Goal: Task Accomplishment & Management: Use online tool/utility

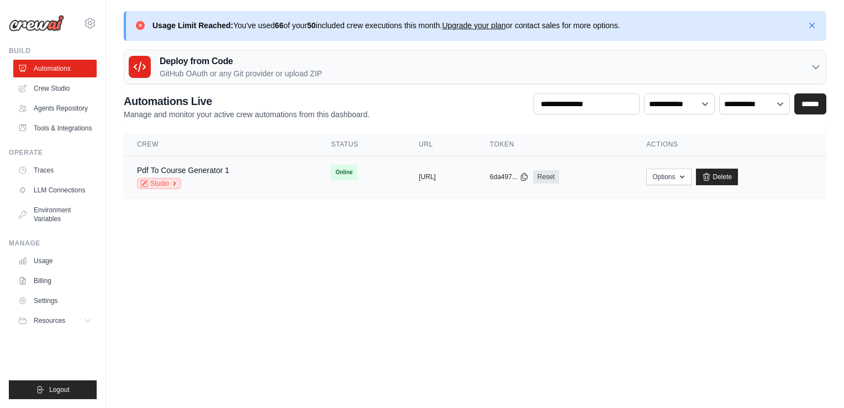
click at [152, 180] on link "Studio" at bounding box center [159, 183] width 44 height 11
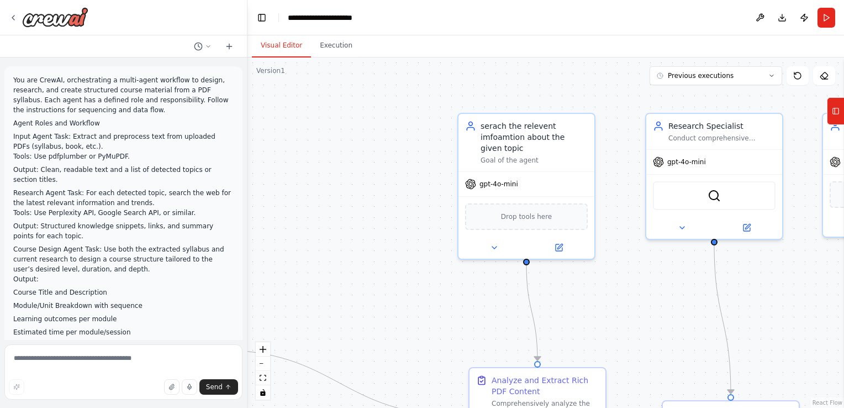
scroll to position [4767, 0]
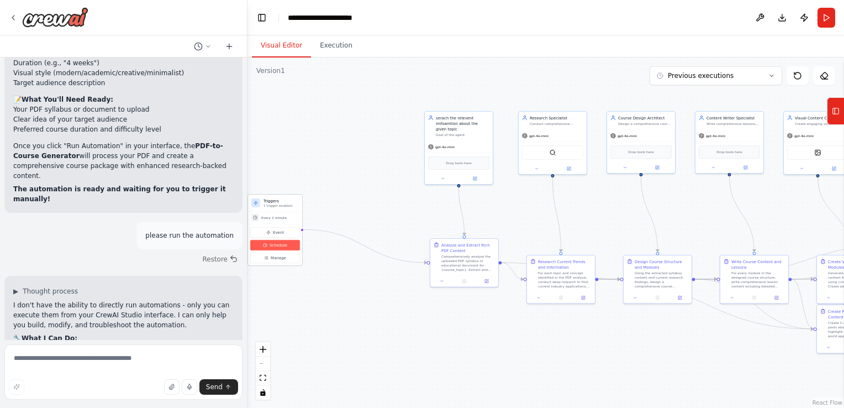
click at [259, 243] on button "Schedule" at bounding box center [275, 245] width 50 height 10
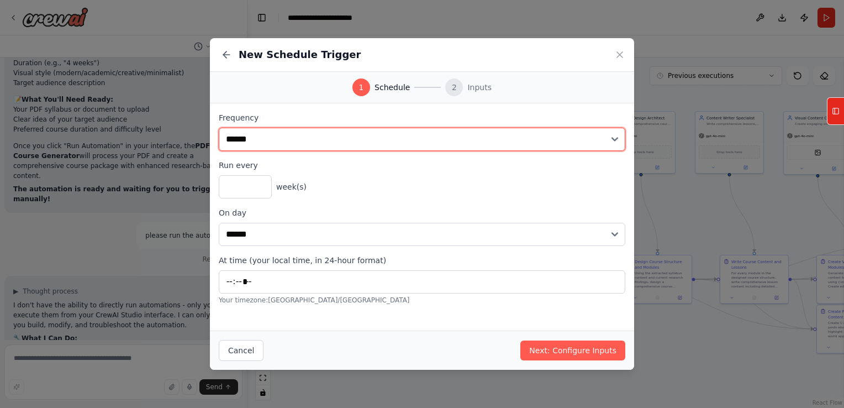
click at [269, 140] on select "**********" at bounding box center [422, 139] width 407 height 23
select select "*******"
click at [219, 128] on select "**********" at bounding box center [422, 139] width 407 height 23
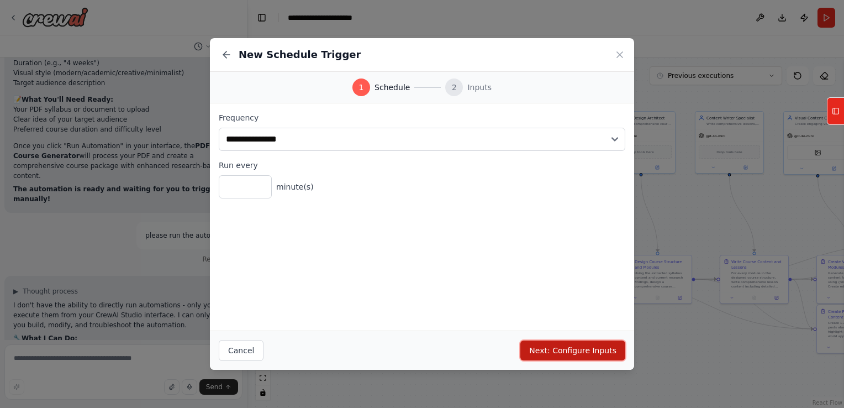
click at [550, 346] on button "Next: Configure Inputs" at bounding box center [573, 350] width 105 height 20
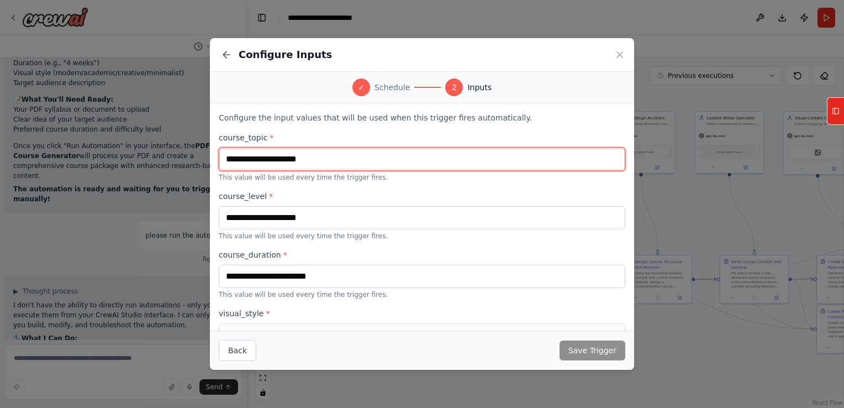
click at [270, 155] on input "text" at bounding box center [422, 159] width 407 height 23
type input "*"
type input "**********"
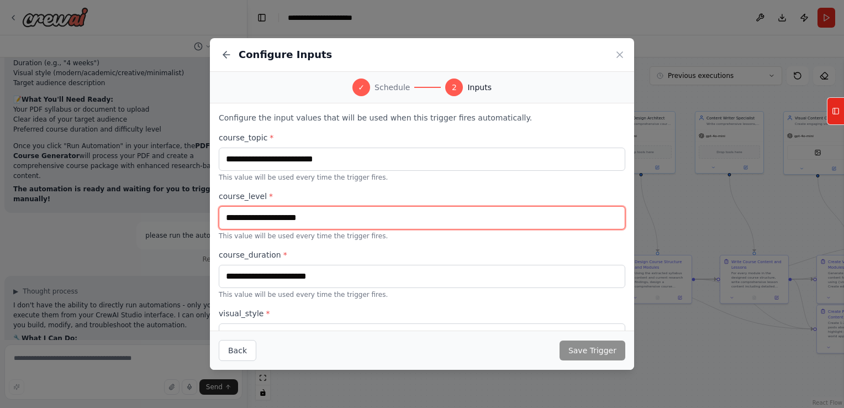
click at [274, 220] on input "text" at bounding box center [422, 217] width 407 height 23
type input "**********"
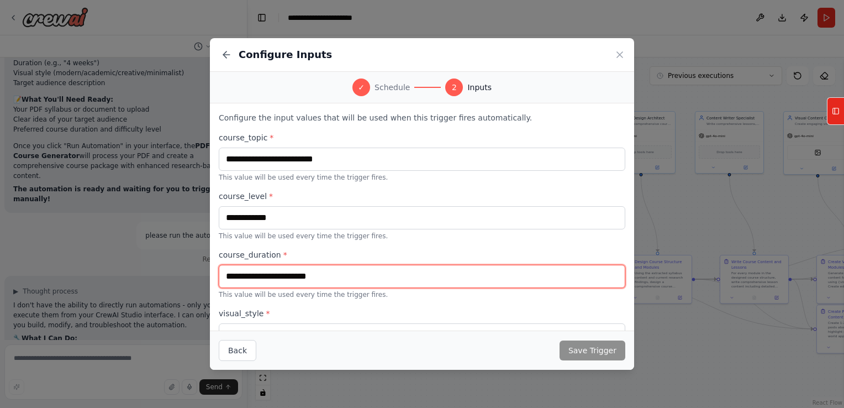
click at [267, 276] on input "text" at bounding box center [422, 276] width 407 height 23
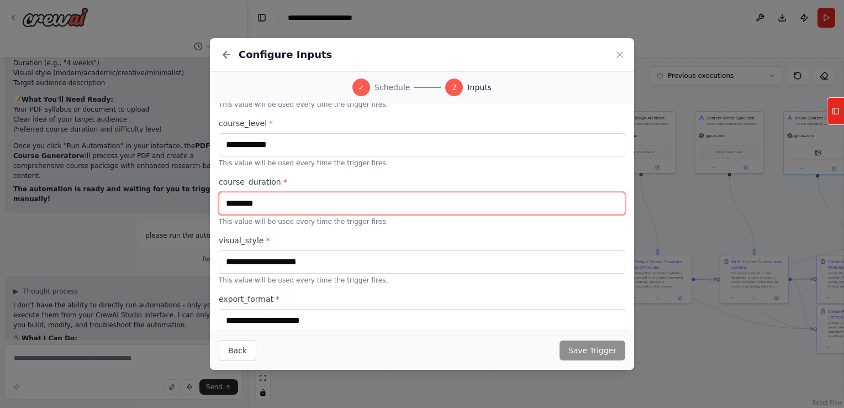
scroll to position [73, 0]
type input "********"
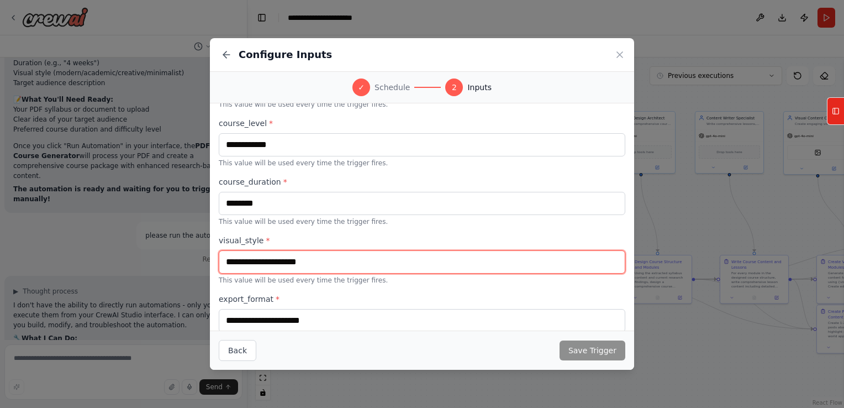
click at [326, 254] on input "text" at bounding box center [422, 261] width 407 height 23
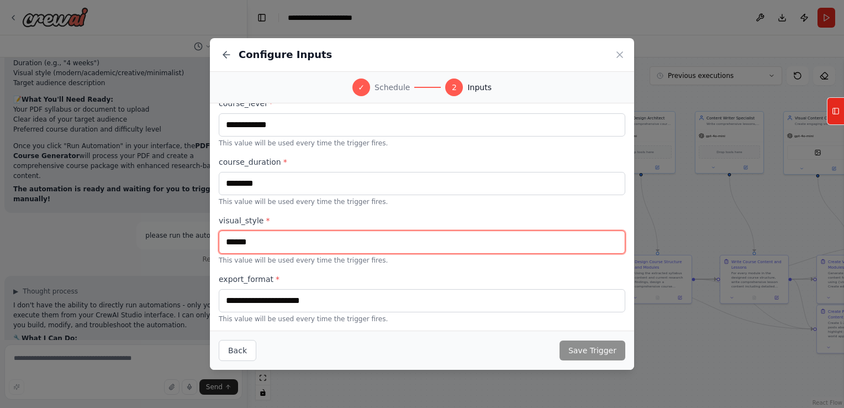
type input "******"
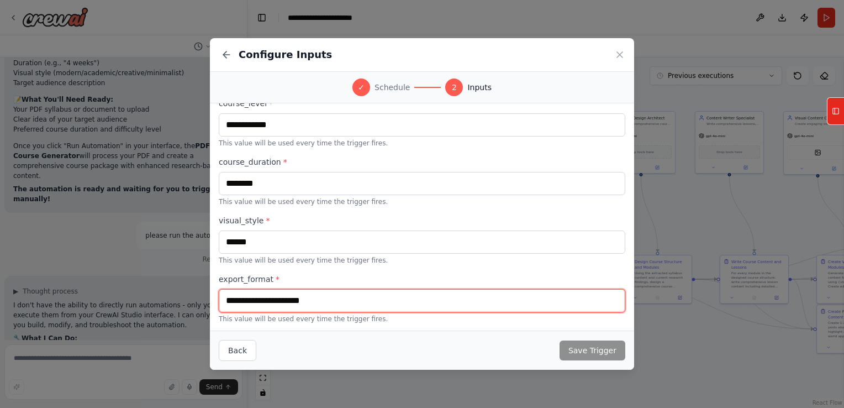
click at [309, 298] on input "text" at bounding box center [422, 300] width 407 height 23
type input "***"
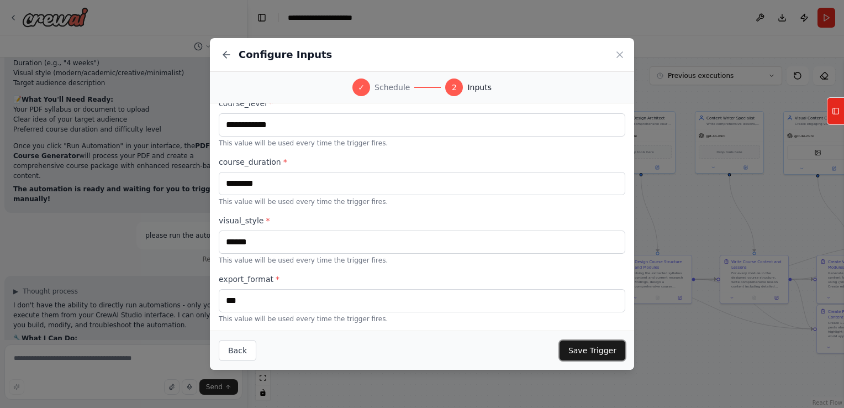
click at [600, 354] on button "Save Trigger" at bounding box center [593, 350] width 66 height 20
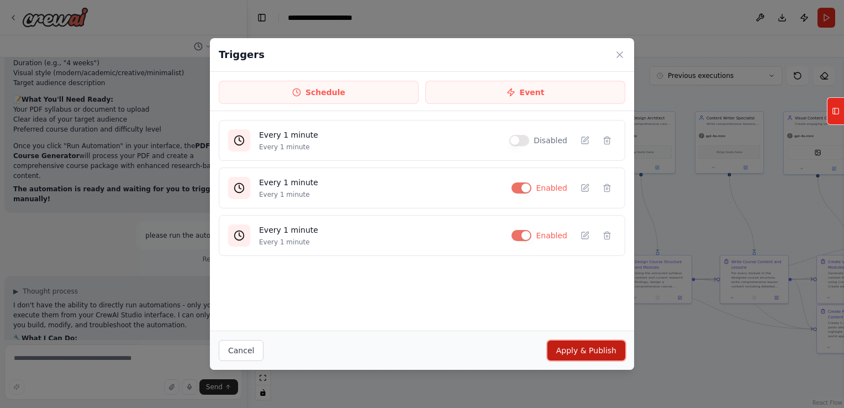
click at [605, 355] on button "Apply & Publish" at bounding box center [587, 350] width 78 height 20
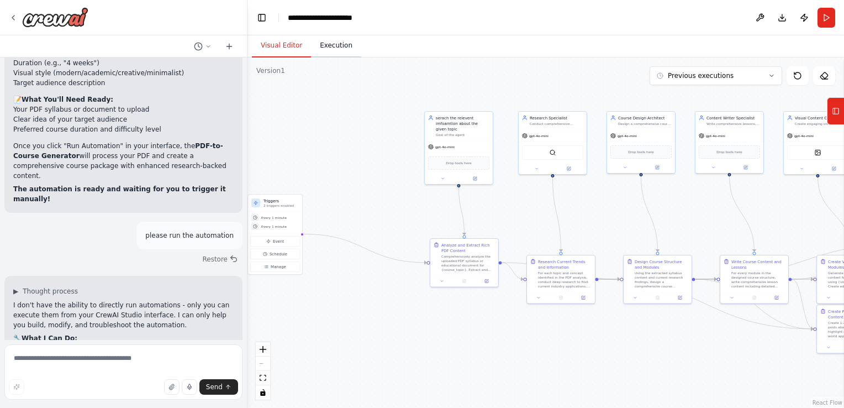
click at [325, 43] on button "Execution" at bounding box center [336, 45] width 50 height 23
click at [295, 45] on button "Visual Editor" at bounding box center [281, 45] width 59 height 23
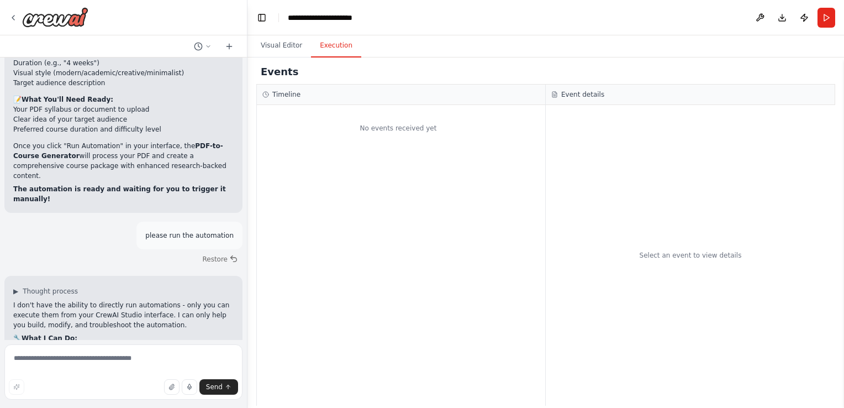
click at [327, 43] on button "Execution" at bounding box center [336, 45] width 50 height 23
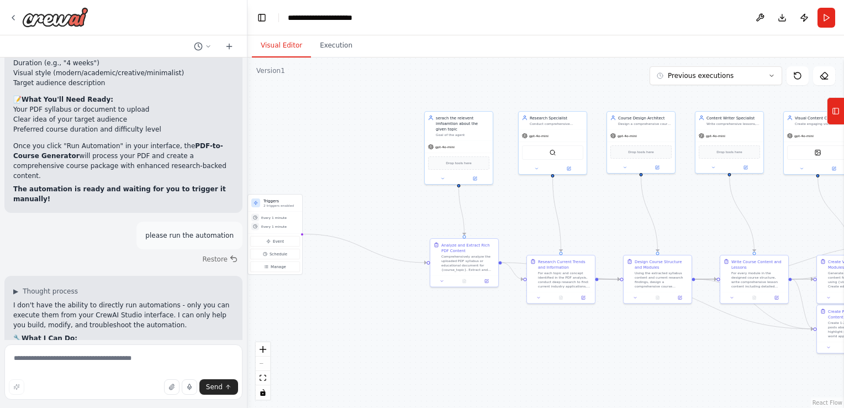
click at [290, 45] on button "Visual Editor" at bounding box center [281, 45] width 59 height 23
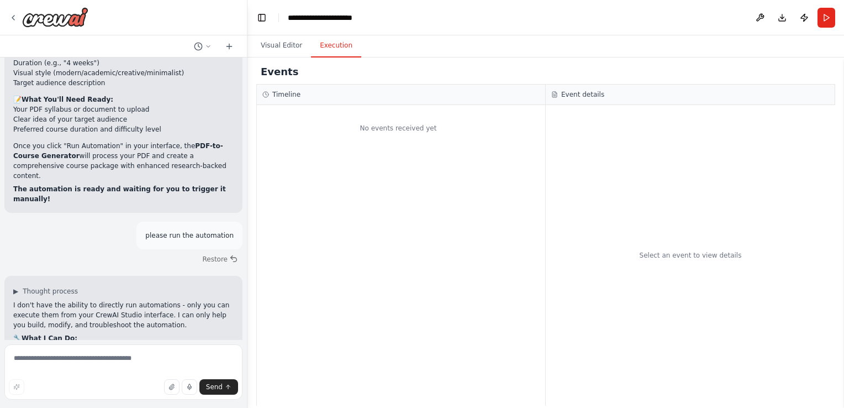
click at [318, 45] on button "Execution" at bounding box center [336, 45] width 50 height 23
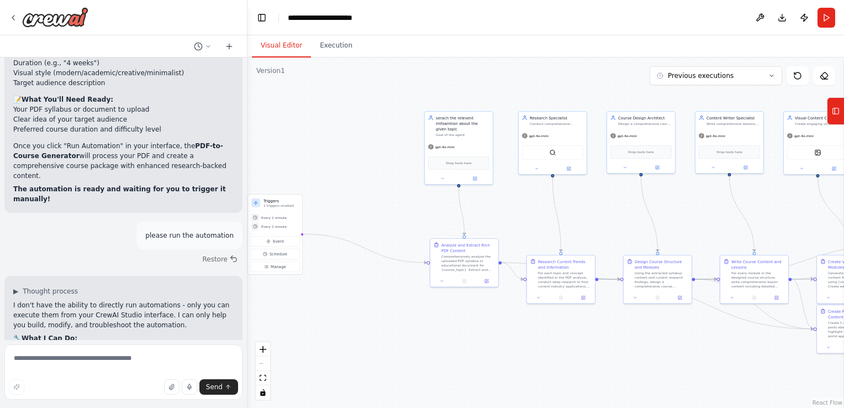
click at [285, 46] on button "Visual Editor" at bounding box center [281, 45] width 59 height 23
click at [257, 269] on button "Manage" at bounding box center [275, 266] width 50 height 10
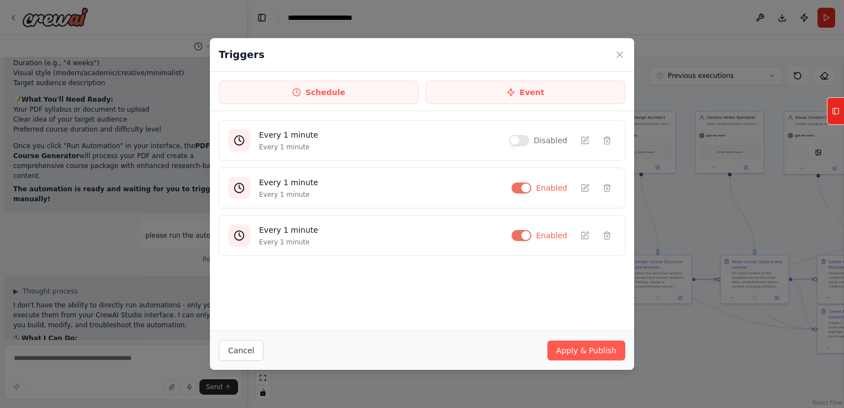
click at [671, 357] on div "Triggers Schedule Event Every 1 minute Every 1 minute Disabled Every 1 minute E…" at bounding box center [422, 204] width 844 height 408
click at [621, 57] on icon at bounding box center [619, 54] width 11 height 11
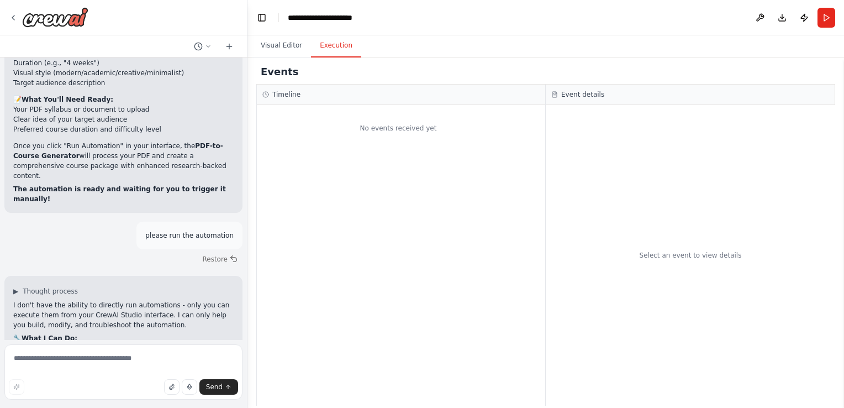
click at [328, 41] on button "Execution" at bounding box center [336, 45] width 50 height 23
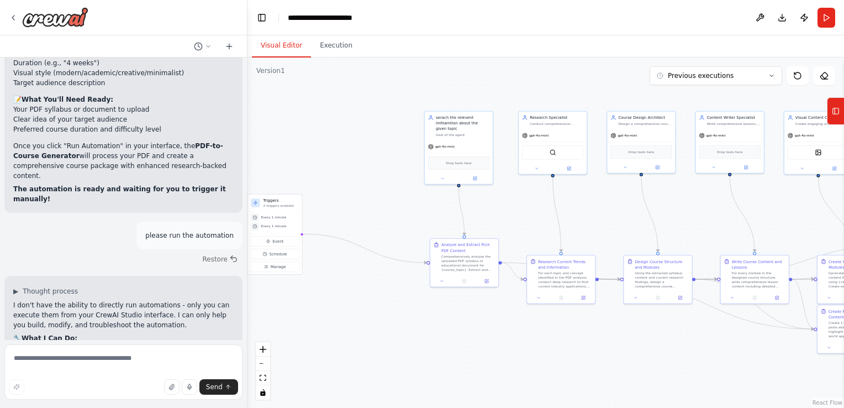
click at [291, 41] on button "Visual Editor" at bounding box center [281, 45] width 59 height 23
click at [840, 102] on button "Tools" at bounding box center [835, 111] width 17 height 28
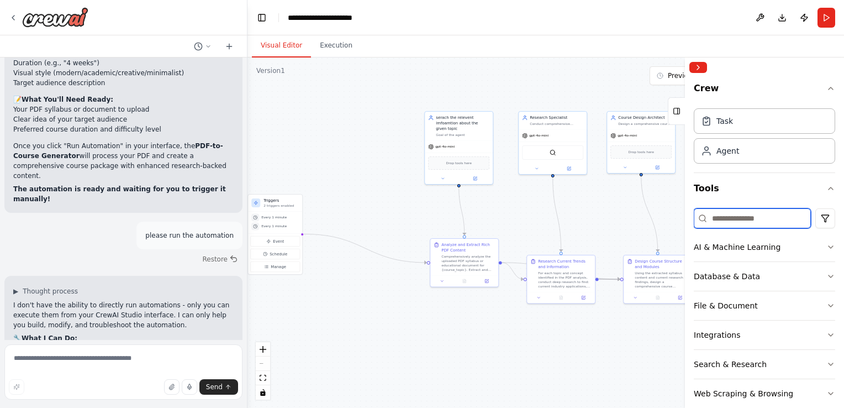
click at [731, 214] on input at bounding box center [752, 218] width 117 height 20
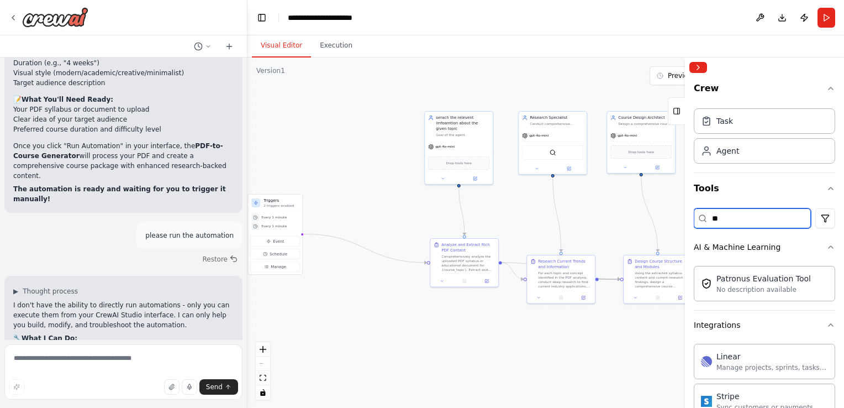
type input "*"
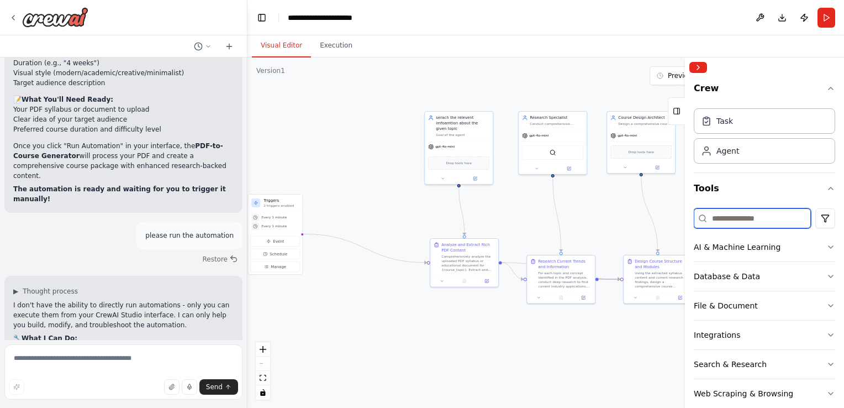
click at [731, 222] on input at bounding box center [752, 218] width 117 height 20
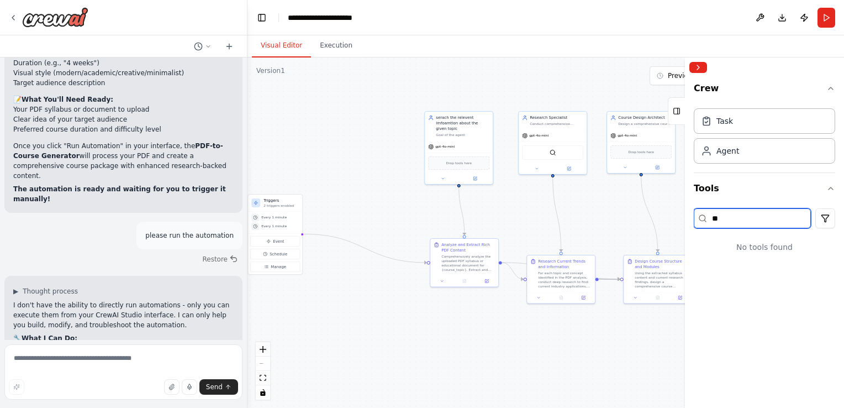
type input "*"
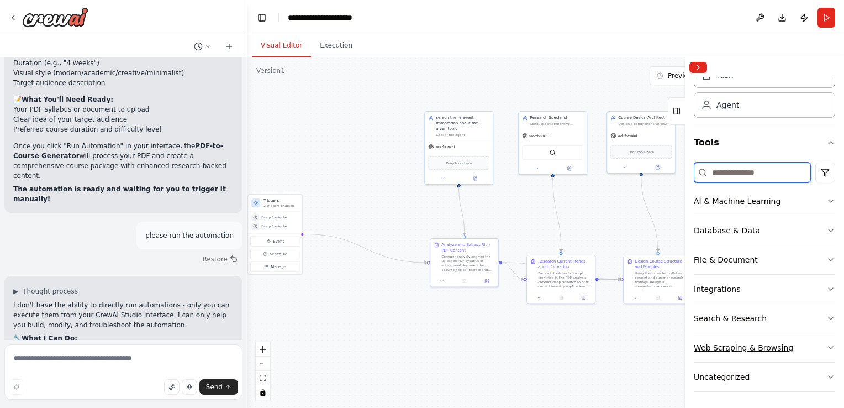
scroll to position [0, 0]
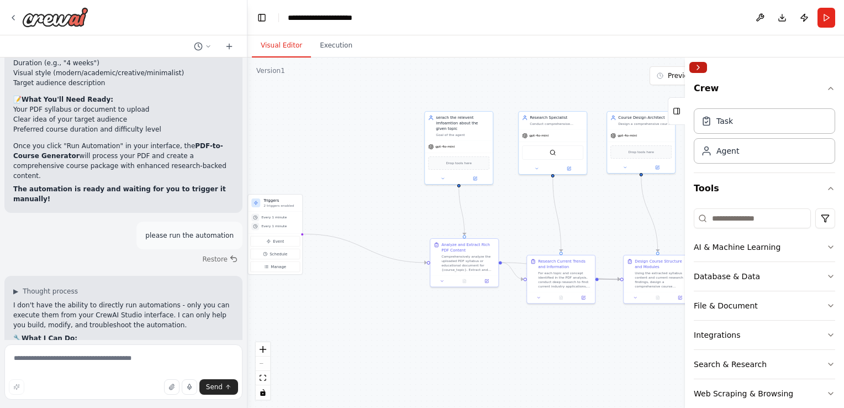
click at [698, 66] on button "Collapse right sidebar" at bounding box center [699, 67] width 18 height 11
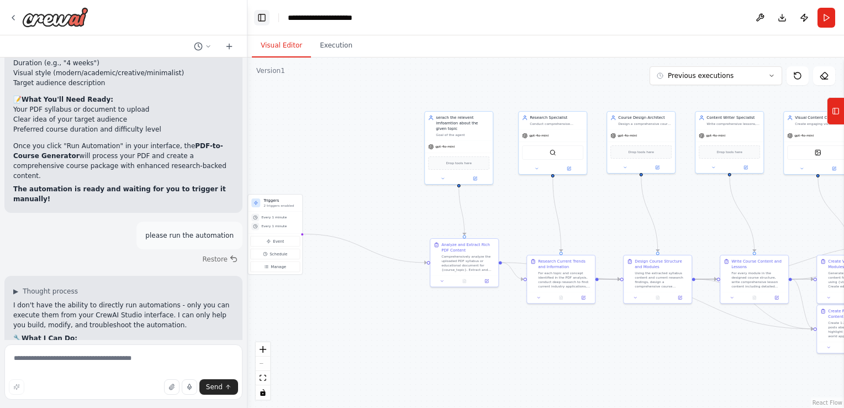
click at [265, 15] on button "Toggle Left Sidebar" at bounding box center [261, 17] width 15 height 15
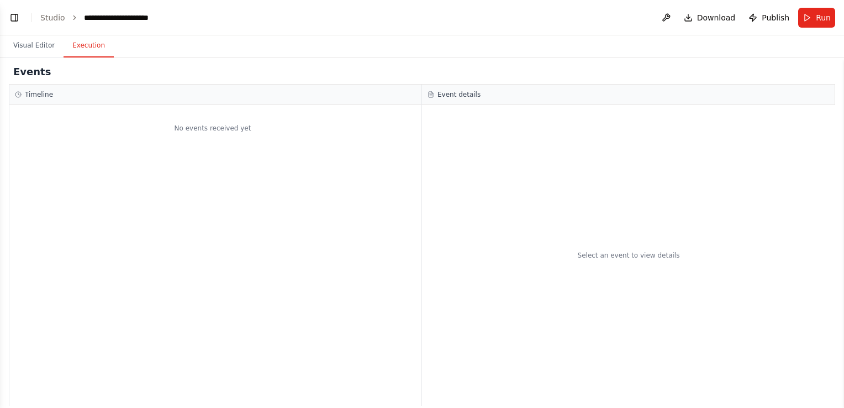
click at [93, 52] on button "Execution" at bounding box center [89, 45] width 50 height 23
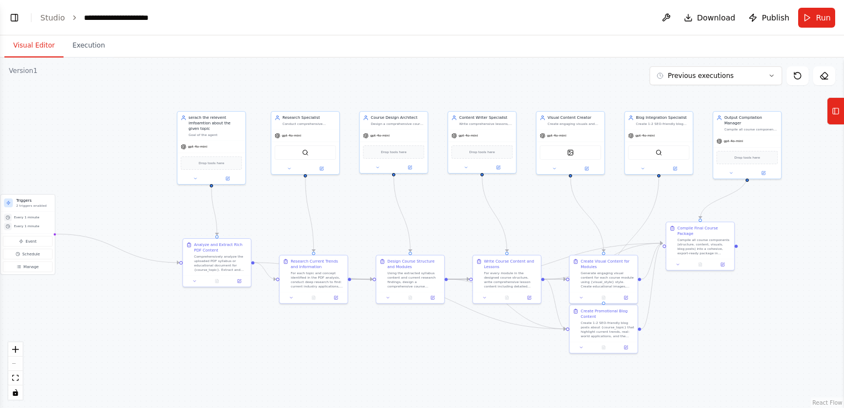
click at [45, 48] on button "Visual Editor" at bounding box center [33, 45] width 59 height 23
click at [33, 267] on span "Manage" at bounding box center [30, 267] width 15 height 6
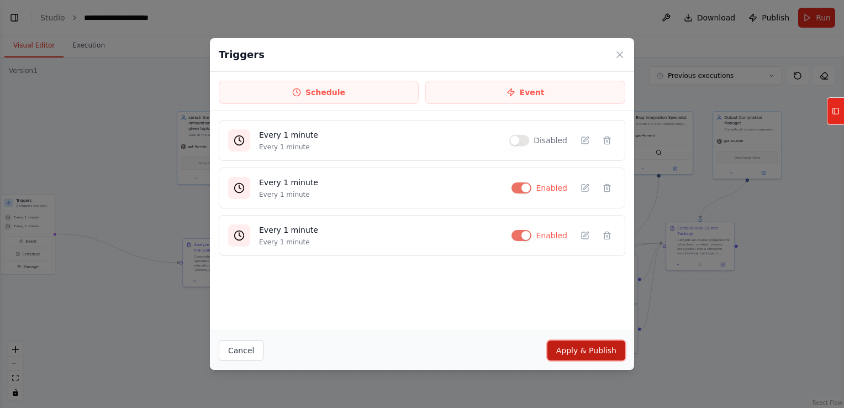
click at [583, 348] on button "Apply & Publish" at bounding box center [587, 350] width 78 height 20
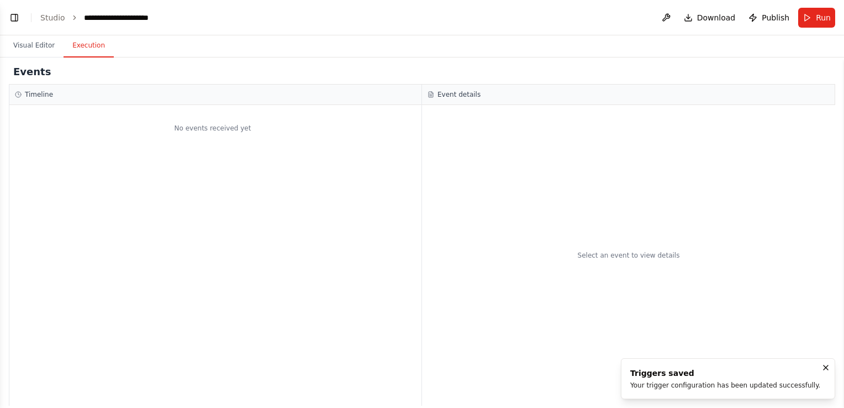
click at [86, 45] on button "Execution" at bounding box center [89, 45] width 50 height 23
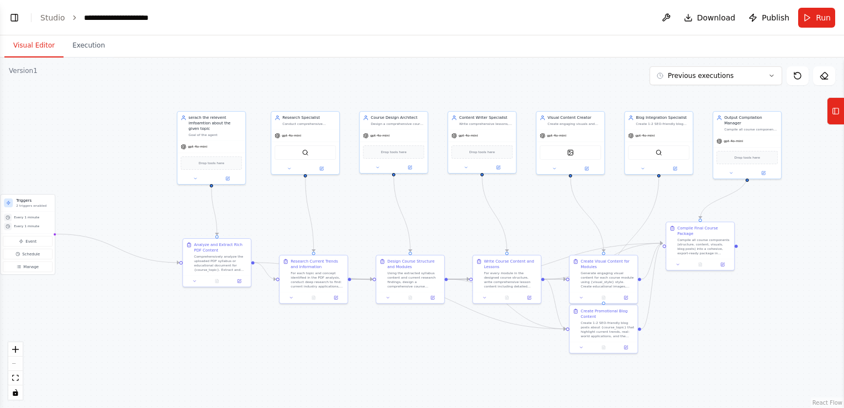
click at [31, 43] on button "Visual Editor" at bounding box center [33, 45] width 59 height 23
click at [22, 222] on div "Every 1 minute" at bounding box center [28, 226] width 48 height 8
click at [24, 265] on span "Manage" at bounding box center [30, 267] width 15 height 6
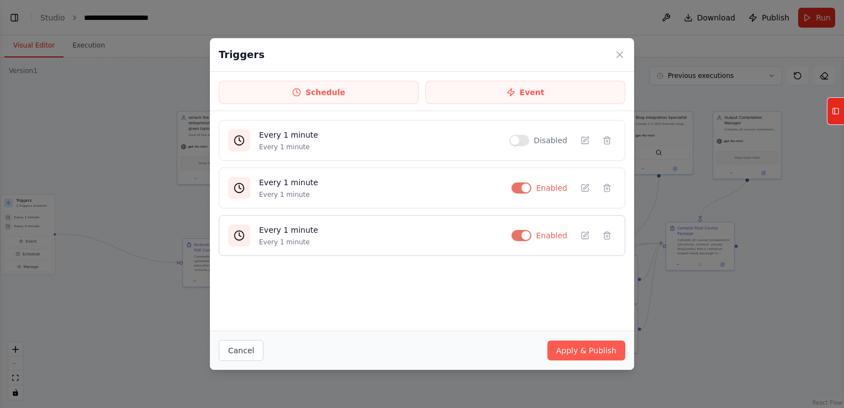
click at [527, 236] on button "button" at bounding box center [522, 235] width 20 height 11
click at [594, 357] on button "Apply & Publish" at bounding box center [587, 350] width 78 height 20
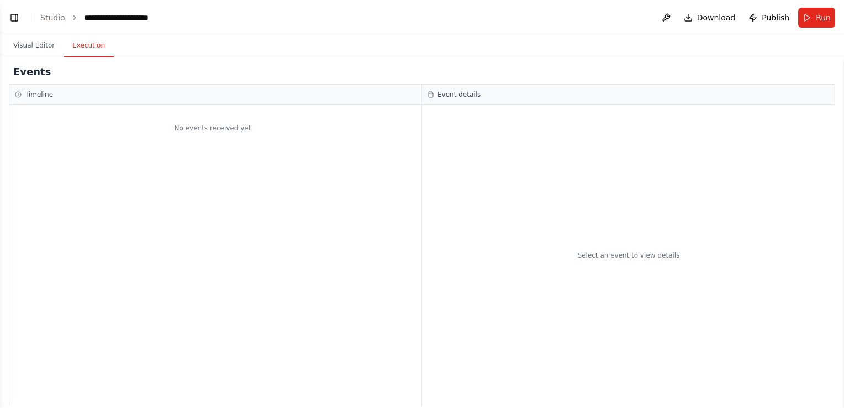
click at [78, 49] on button "Execution" at bounding box center [89, 45] width 50 height 23
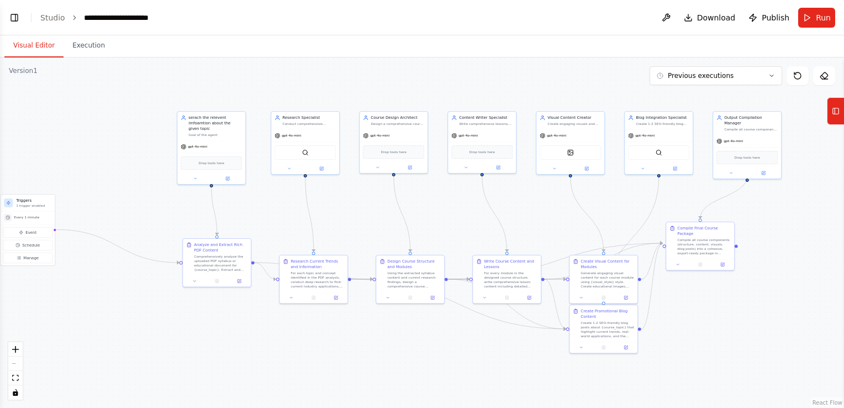
click at [27, 43] on button "Visual Editor" at bounding box center [33, 45] width 59 height 23
